Goal: Transaction & Acquisition: Download file/media

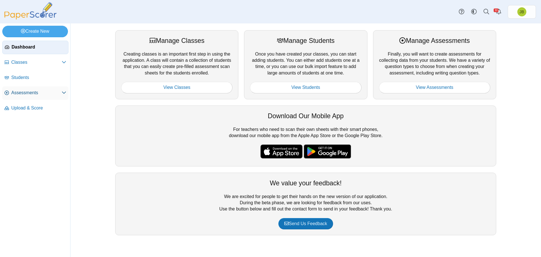
click at [20, 92] on span "Assessments" at bounding box center [36, 93] width 50 height 6
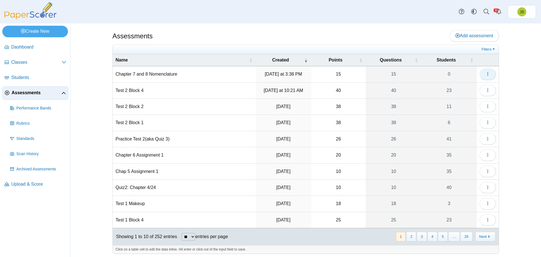
click at [487, 73] on use "button" at bounding box center [487, 74] width 1 height 4
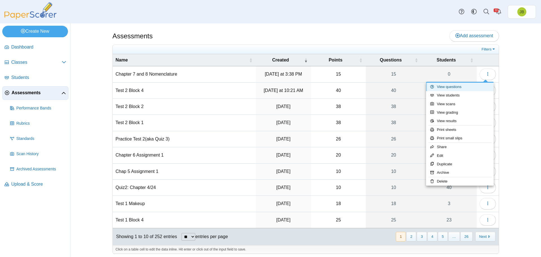
click at [447, 87] on link "View questions" at bounding box center [460, 87] width 68 height 8
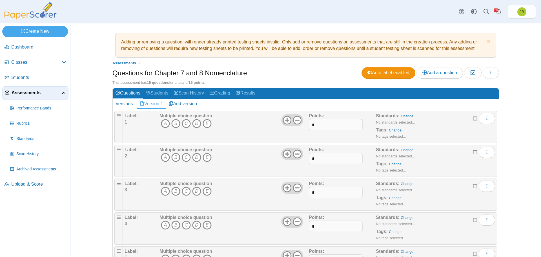
scroll to position [56, 0]
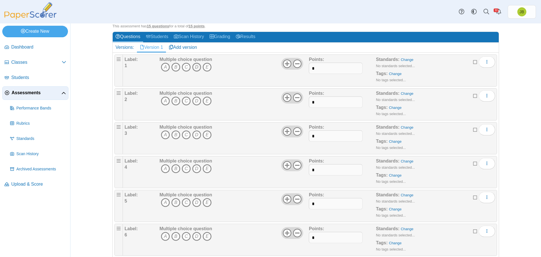
click at [194, 66] on icon "D" at bounding box center [196, 67] width 9 height 9
click at [161, 101] on icon "A" at bounding box center [165, 100] width 9 height 9
click at [183, 133] on icon "C" at bounding box center [186, 134] width 9 height 9
click at [196, 167] on icon "D" at bounding box center [196, 168] width 9 height 9
click at [163, 203] on icon "A" at bounding box center [165, 202] width 9 height 9
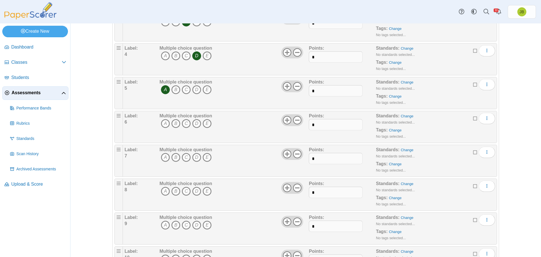
scroll to position [197, 0]
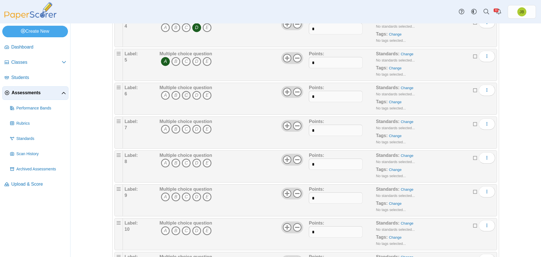
click at [183, 94] on icon "C" at bounding box center [186, 95] width 9 height 9
drag, startPoint x: 194, startPoint y: 130, endPoint x: 194, endPoint y: 137, distance: 7.3
click at [194, 130] on icon "D" at bounding box center [196, 129] width 9 height 9
click at [205, 163] on icon "E" at bounding box center [207, 162] width 9 height 9
click at [196, 197] on icon "D" at bounding box center [196, 196] width 9 height 9
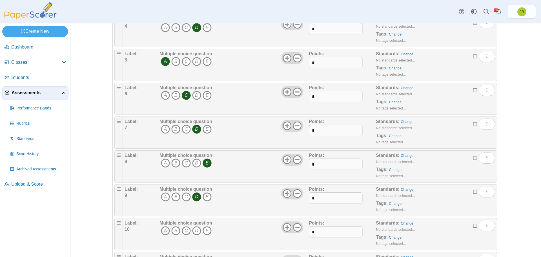
click at [163, 232] on icon "A" at bounding box center [165, 230] width 9 height 9
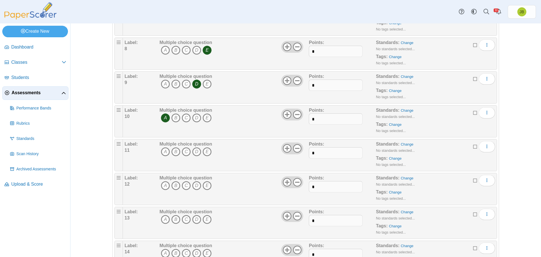
scroll to position [366, 0]
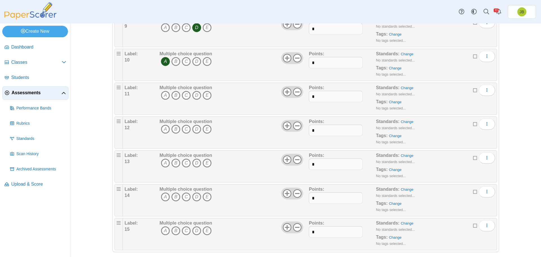
drag, startPoint x: 186, startPoint y: 96, endPoint x: 195, endPoint y: 116, distance: 22.2
click at [185, 96] on icon "C" at bounding box center [186, 95] width 9 height 9
click at [203, 129] on icon "E" at bounding box center [207, 129] width 9 height 9
click at [206, 163] on icon "E" at bounding box center [207, 162] width 9 height 9
click at [184, 197] on icon "C" at bounding box center [186, 196] width 9 height 9
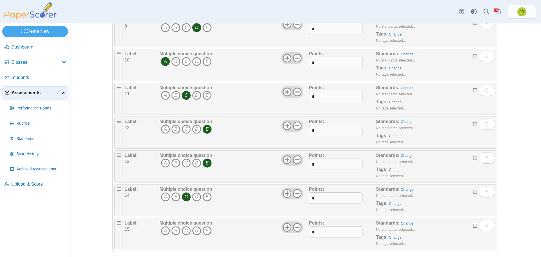
click at [165, 230] on icon "A" at bounding box center [165, 230] width 9 height 9
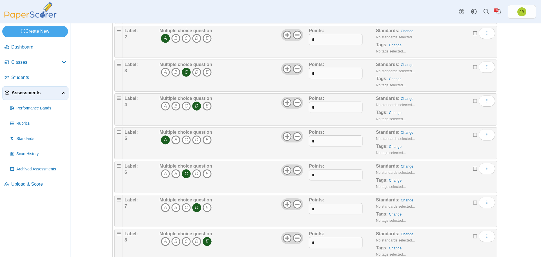
scroll to position [0, 0]
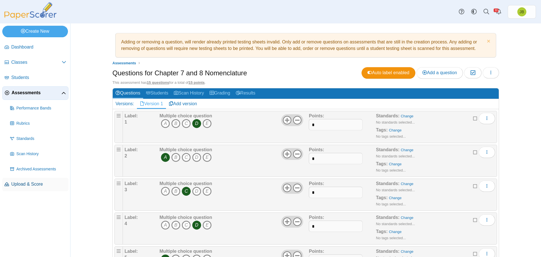
click at [28, 185] on span "Upload & Score" at bounding box center [38, 184] width 55 height 6
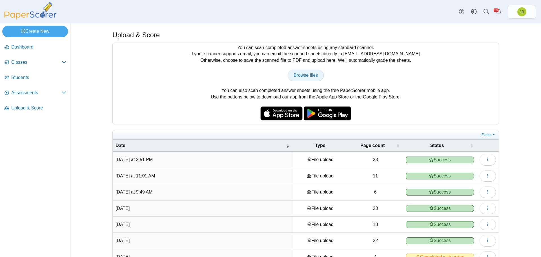
click at [312, 75] on span "Browse files" at bounding box center [306, 75] width 24 height 5
type input "**********"
click at [27, 92] on span "Assessments" at bounding box center [36, 93] width 50 height 6
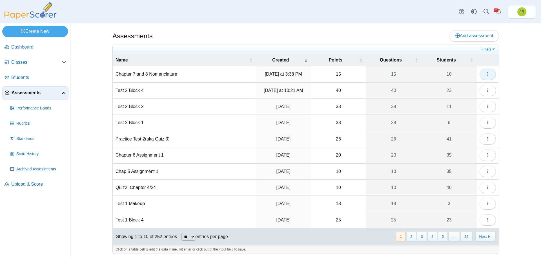
click at [486, 73] on icon "button" at bounding box center [487, 74] width 5 height 5
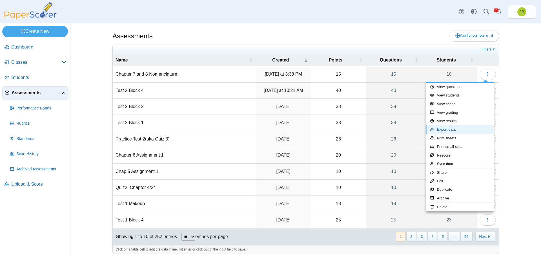
click at [444, 131] on link "Export data" at bounding box center [460, 129] width 68 height 8
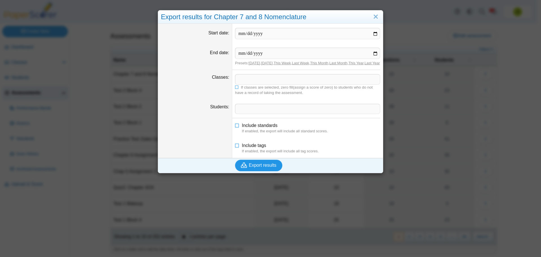
click at [261, 167] on span "Export results" at bounding box center [263, 165] width 28 height 5
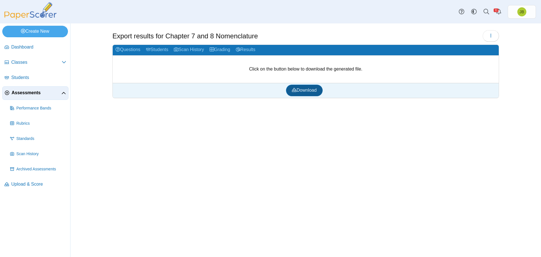
click at [305, 88] on span "Download" at bounding box center [304, 90] width 25 height 5
